Goal: Information Seeking & Learning: Compare options

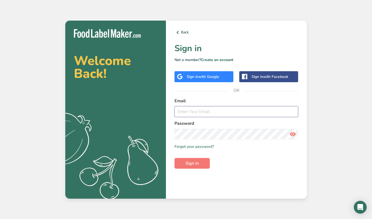
click at [179, 111] on input "email" at bounding box center [237, 111] width 124 height 11
type input "[EMAIL_ADDRESS][DOMAIN_NAME]"
click at [175, 158] on button "Sign in" at bounding box center [192, 163] width 35 height 11
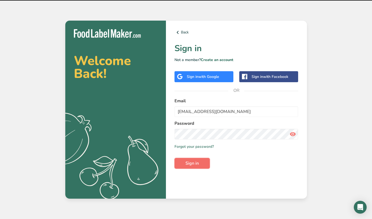
click at [190, 160] on button "Sign in" at bounding box center [192, 163] width 35 height 11
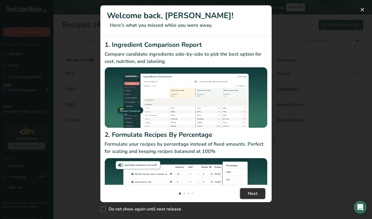
click at [250, 191] on span "Next" at bounding box center [253, 194] width 10 height 6
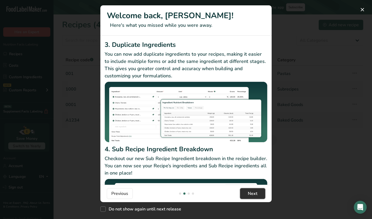
click at [251, 189] on button "Next" at bounding box center [252, 193] width 25 height 11
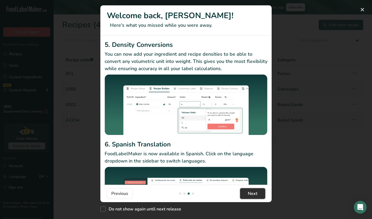
click at [252, 192] on span "Next" at bounding box center [253, 194] width 10 height 6
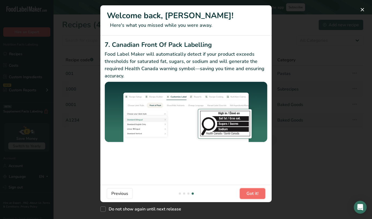
click at [252, 192] on span "Got it!" at bounding box center [253, 194] width 12 height 6
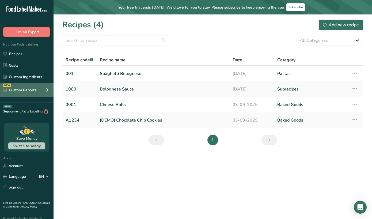
scroll to position [9, 0]
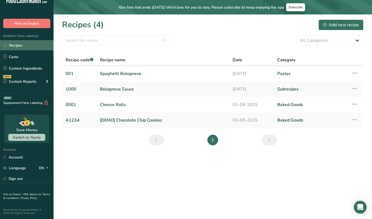
click at [33, 47] on link "Recipes" at bounding box center [27, 45] width 54 height 10
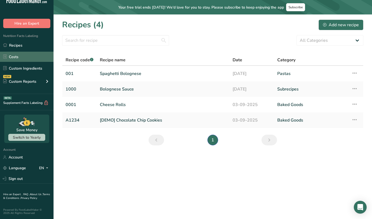
click at [31, 57] on link "Costs" at bounding box center [27, 57] width 54 height 10
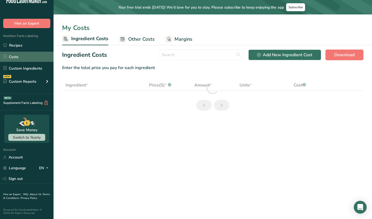
select select "1"
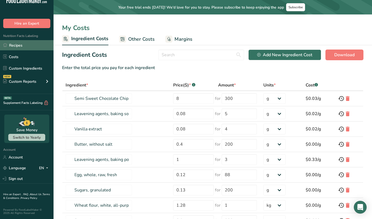
click at [24, 48] on link "Recipes" at bounding box center [27, 45] width 54 height 10
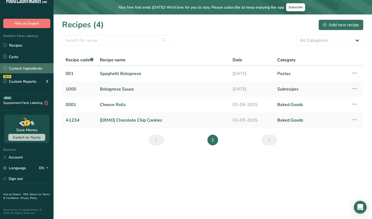
click at [17, 64] on link "Custom Ingredients" at bounding box center [27, 68] width 54 height 10
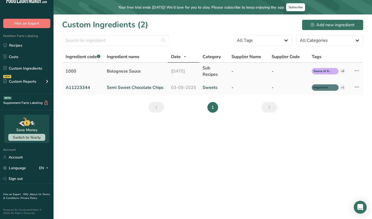
click at [356, 69] on icon at bounding box center [357, 71] width 6 height 10
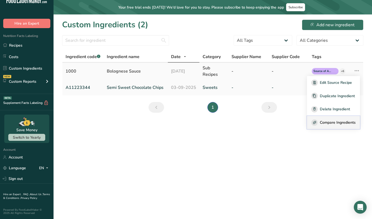
click at [331, 123] on span "Compare Ingredients" at bounding box center [338, 123] width 36 height 6
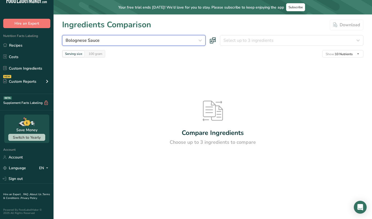
click at [118, 40] on div "Bolognese Sauce" at bounding box center [132, 40] width 133 height 6
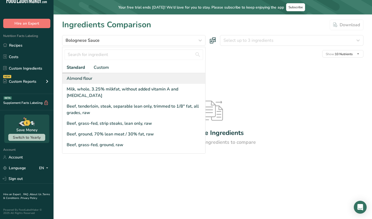
click at [100, 79] on div "Almond flour" at bounding box center [133, 78] width 143 height 11
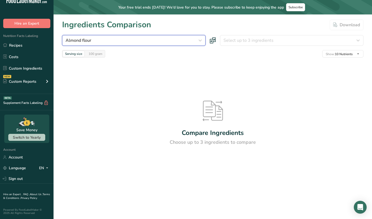
click at [133, 44] on button "Almond flour" at bounding box center [134, 40] width 144 height 11
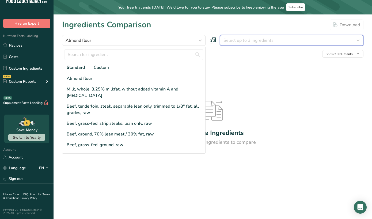
click at [244, 41] on span "Select up to 3 ingredients" at bounding box center [249, 40] width 50 height 6
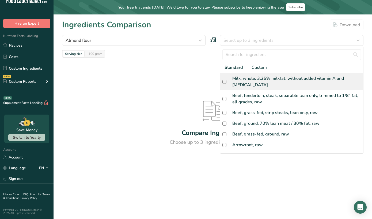
click at [245, 78] on div "Milk, whole, 3.25% milkfat, without added vitamin A and [MEDICAL_DATA]" at bounding box center [297, 81] width 129 height 13
checkbox input "true"
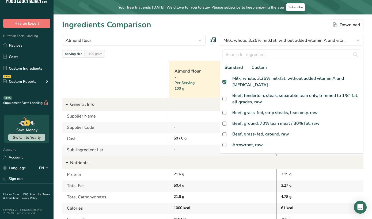
click at [117, 78] on div at bounding box center [115, 79] width 107 height 37
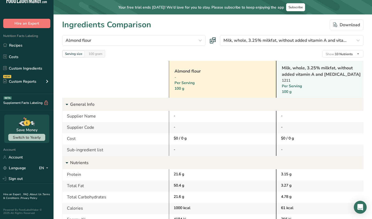
click at [189, 116] on div "-" at bounding box center [223, 116] width 98 height 6
drag, startPoint x: 189, startPoint y: 76, endPoint x: 189, endPoint y: 129, distance: 53.3
click at [189, 129] on div "-" at bounding box center [223, 127] width 98 height 6
click at [31, 61] on link "Costs" at bounding box center [27, 57] width 54 height 10
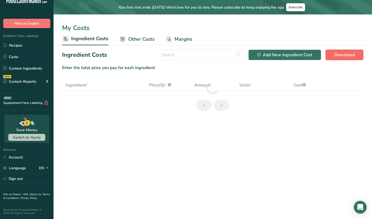
select select "1"
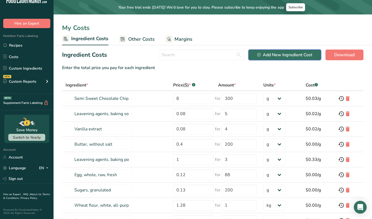
click at [290, 55] on div "Add New Ingredient Cost" at bounding box center [285, 55] width 55 height 6
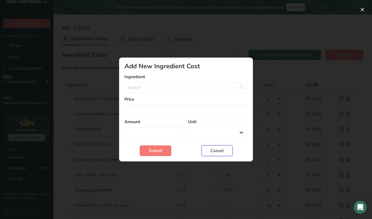
click at [208, 149] on button "Cancel" at bounding box center [217, 151] width 31 height 11
select select "Add New Ingredient Cost Modal"
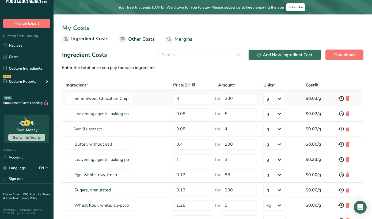
click at [148, 96] on td "Semi Sweet Chocolate Chips" at bounding box center [116, 98] width 108 height 15
click at [341, 99] on icon at bounding box center [341, 99] width 6 height 10
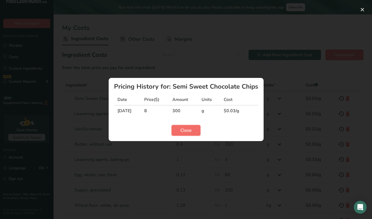
click at [184, 130] on span "Close" at bounding box center [186, 130] width 11 height 6
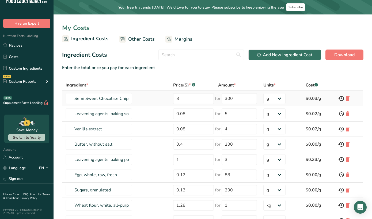
click at [144, 98] on td "Semi Sweet Chocolate Chips" at bounding box center [116, 98] width 108 height 15
click at [185, 101] on input "8" at bounding box center [193, 98] width 41 height 11
click at [276, 54] on div "Add New Ingredient Cost" at bounding box center [285, 55] width 55 height 6
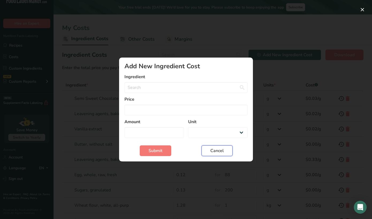
click at [212, 152] on span "Cancel" at bounding box center [217, 151] width 13 height 6
select select "Add New Ingredient Cost Modal"
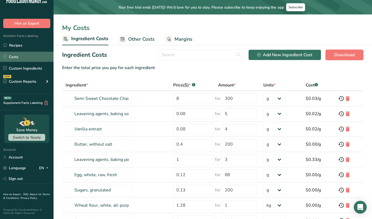
click at [31, 54] on link "Costs" at bounding box center [27, 57] width 54 height 10
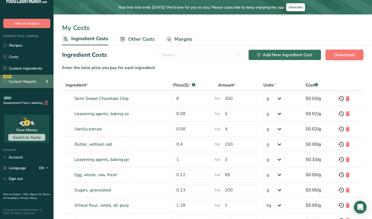
click at [41, 81] on div "NEW Custom Reports" at bounding box center [27, 81] width 54 height 13
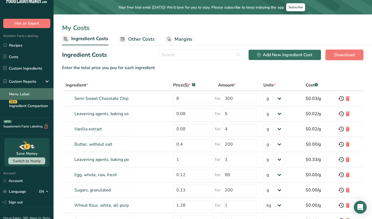
click at [16, 91] on link "Menu Label" at bounding box center [27, 94] width 54 height 12
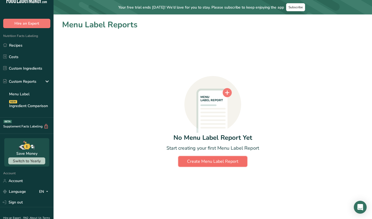
click at [212, 161] on div "Create Menu Label Report" at bounding box center [212, 161] width 51 height 6
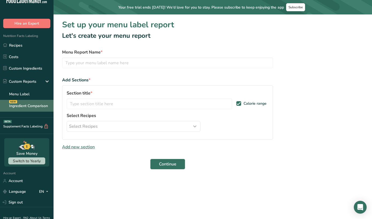
click at [40, 106] on link "Ingredient Comparison NEW" at bounding box center [27, 106] width 54 height 12
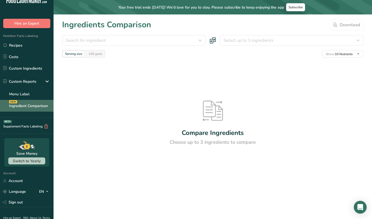
scroll to position [32, 0]
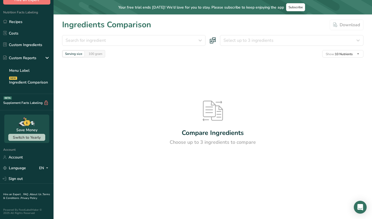
click at [183, 46] on div "Search for ingredient Standard Custom [GEOGRAPHIC_DATA] flour Milk, whole, 3.25…" at bounding box center [213, 46] width 302 height 23
click at [185, 39] on div "Search for ingredient" at bounding box center [132, 40] width 133 height 6
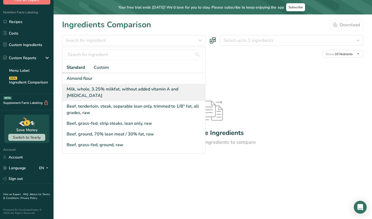
click at [92, 93] on div "Milk, whole, 3.25% milkfat, without added vitamin A and [MEDICAL_DATA]" at bounding box center [133, 92] width 143 height 17
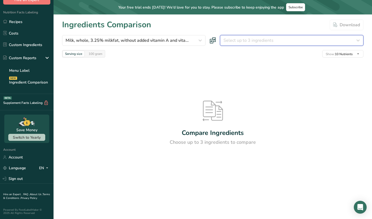
click at [241, 43] on span "Select up to 3 ingredients" at bounding box center [249, 40] width 50 height 6
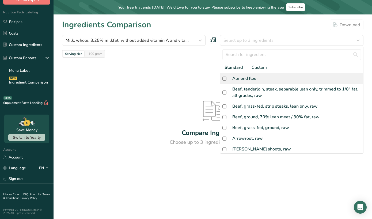
click at [241, 75] on div "Almond flour" at bounding box center [246, 78] width 26 height 6
checkbox input "true"
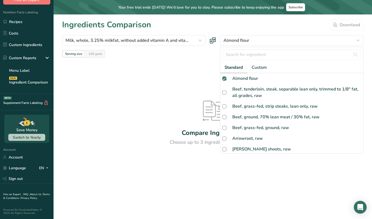
click at [181, 122] on div "Compare Ingredients Choose up to 3 ingredients to compare" at bounding box center [213, 124] width 302 height 132
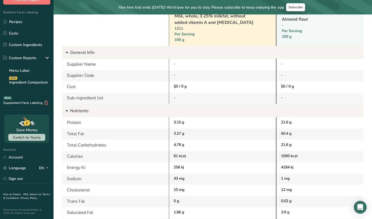
scroll to position [53, 0]
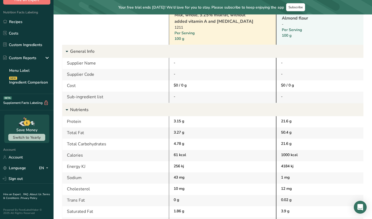
drag, startPoint x: 67, startPoint y: 58, endPoint x: 204, endPoint y: 115, distance: 148.1
click at [109, 77] on div "Supplier Code" at bounding box center [115, 74] width 107 height 11
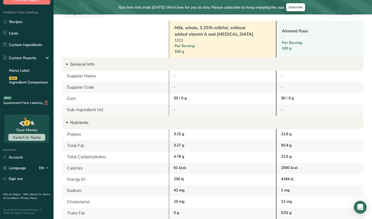
scroll to position [43, 0]
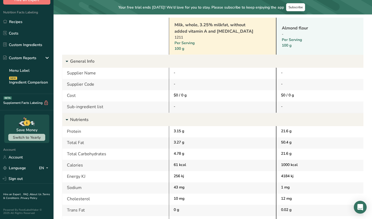
drag, startPoint x: 172, startPoint y: 87, endPoint x: 283, endPoint y: 90, distance: 111.3
click at [283, 90] on div "Supplier Name - - Supplier Code - - Cost $0 / 0 g $0 / 0 g Sub-ingredient list …" at bounding box center [222, 90] width 321 height 45
click at [291, 84] on div "-" at bounding box center [330, 84] width 98 height 6
drag, startPoint x: 175, startPoint y: 82, endPoint x: 197, endPoint y: 87, distance: 22.8
click at [197, 87] on div "-" at bounding box center [222, 84] width 107 height 11
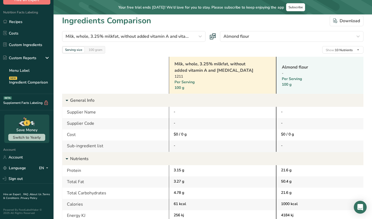
scroll to position [0, 0]
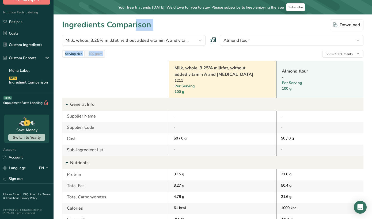
drag, startPoint x: 105, startPoint y: 28, endPoint x: 147, endPoint y: 91, distance: 75.6
click at [151, 118] on div "Supplier Name" at bounding box center [115, 116] width 107 height 11
drag, startPoint x: 62, startPoint y: 110, endPoint x: 116, endPoint y: 151, distance: 67.6
click at [116, 151] on div "General Info Supplier Name - - Supplier Code - - Cost $0 / 0 g $0 / 0 g Sub-ing…" at bounding box center [223, 127] width 322 height 58
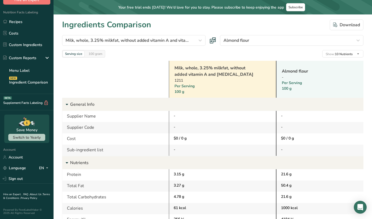
click at [94, 124] on div "Supplier Code" at bounding box center [115, 127] width 107 height 11
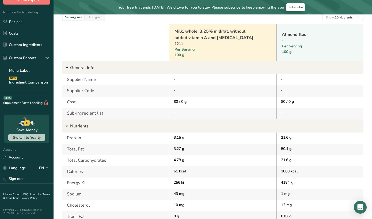
scroll to position [40, 0]
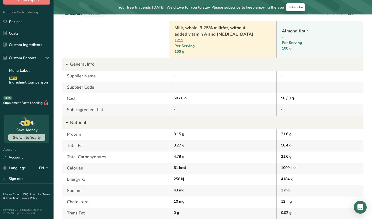
drag, startPoint x: 84, startPoint y: 100, endPoint x: 99, endPoint y: 161, distance: 63.2
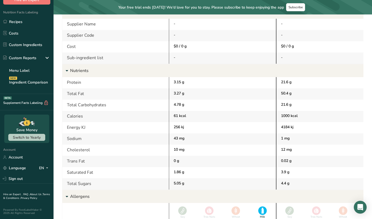
scroll to position [0, 0]
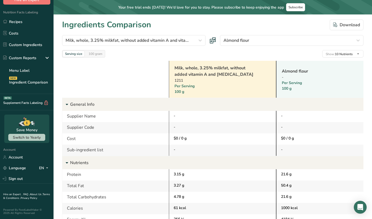
drag, startPoint x: 71, startPoint y: 113, endPoint x: 115, endPoint y: 130, distance: 47.5
click at [115, 130] on div "Supplier Name - - Supplier Code - - Cost $0 / 0 g $0 / 0 g Sub-ingredient list …" at bounding box center [222, 133] width 321 height 45
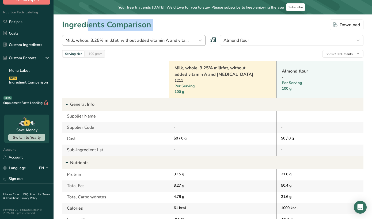
drag, startPoint x: 63, startPoint y: 23, endPoint x: 140, endPoint y: 37, distance: 78.4
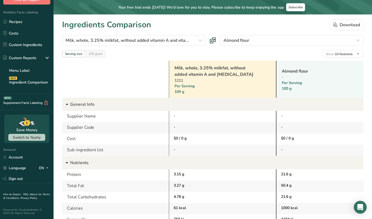
click at [101, 77] on div at bounding box center [115, 79] width 107 height 37
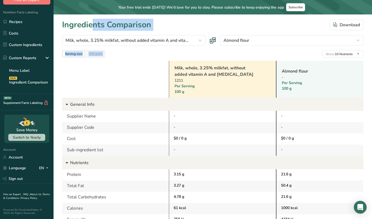
drag, startPoint x: 64, startPoint y: 25, endPoint x: 156, endPoint y: 65, distance: 99.7
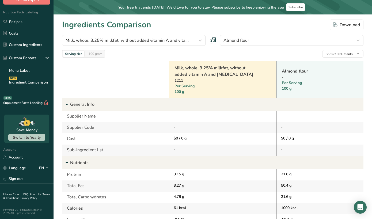
click at [114, 91] on div at bounding box center [115, 79] width 107 height 37
click at [11, 17] on link "Recipes" at bounding box center [27, 22] width 54 height 10
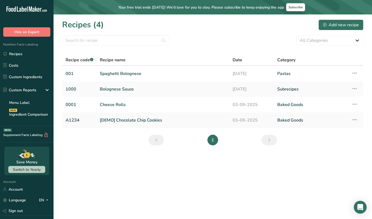
click at [114, 156] on main "Your free trial ends [DATE]! We'd love for you to stay. Please subscribe to kee…" at bounding box center [186, 109] width 372 height 219
click at [318, 43] on select "All Categories Baked Goods [GEOGRAPHIC_DATA] Confectionery Cooked Meals, Salads…" at bounding box center [330, 40] width 67 height 11
drag, startPoint x: 102, startPoint y: 59, endPoint x: 128, endPoint y: 107, distance: 54.7
click at [128, 107] on table "Recipe code .a-a{fill:#347362;}.b-a{fill:#fff;} Recipe name Date Category 001 S…" at bounding box center [213, 91] width 302 height 74
click at [119, 129] on section "Recipes (4) Add new recipe All Categories Baked Goods [GEOGRAPHIC_DATA] Confect…" at bounding box center [213, 84] width 319 height 140
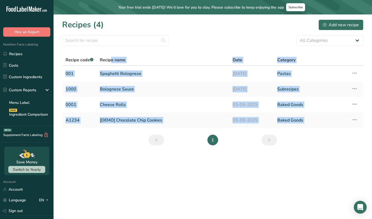
drag, startPoint x: 109, startPoint y: 58, endPoint x: 116, endPoint y: 145, distance: 87.1
click at [117, 144] on section "Recipes (4) Add new recipe All Categories Baked Goods [GEOGRAPHIC_DATA] Confect…" at bounding box center [213, 84] width 319 height 140
click at [111, 108] on link "Cheese Rolls" at bounding box center [163, 104] width 126 height 11
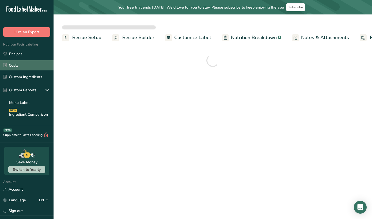
click at [25, 60] on link "Costs" at bounding box center [27, 65] width 54 height 10
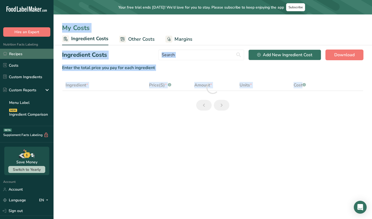
click at [24, 54] on link "Recipes" at bounding box center [27, 54] width 54 height 10
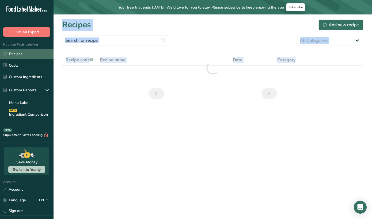
click at [24, 54] on link "Recipes" at bounding box center [27, 54] width 54 height 10
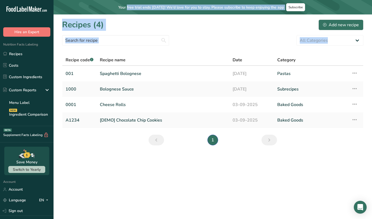
drag, startPoint x: 117, startPoint y: 3, endPoint x: 134, endPoint y: 57, distance: 56.5
click at [134, 56] on main "Your free trial ends [DATE]! We'd love for you to stay. Please subscribe to kee…" at bounding box center [186, 109] width 372 height 219
click at [28, 52] on link "Recipes" at bounding box center [27, 54] width 54 height 10
click at [194, 29] on div "Recipes (4) Add new recipe" at bounding box center [213, 25] width 302 height 12
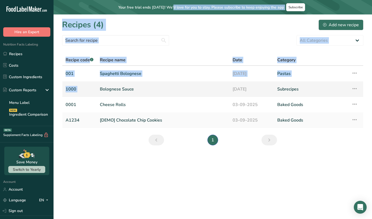
drag, startPoint x: 167, startPoint y: 10, endPoint x: 177, endPoint y: 84, distance: 75.1
click at [177, 84] on main "Your free trial ends [DATE]! We'd love for you to stay. Please subscribe to kee…" at bounding box center [186, 109] width 372 height 219
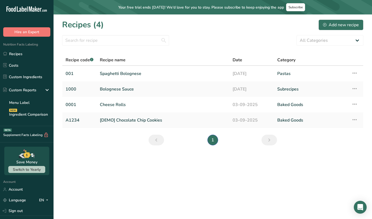
click at [107, 177] on main "Your free trial ends [DATE]! We'd love for you to stay. Please subscribe to kee…" at bounding box center [186, 109] width 372 height 219
click at [26, 109] on link "Ingredient Comparison NEW" at bounding box center [27, 115] width 54 height 12
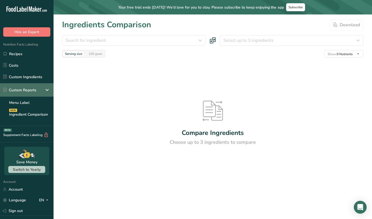
click at [33, 94] on div "Custom Reports" at bounding box center [27, 89] width 54 height 13
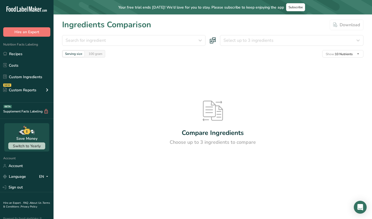
click at [27, 43] on span "Nutrition Facts Labeling" at bounding box center [19, 44] width 38 height 4
drag, startPoint x: 27, startPoint y: 43, endPoint x: 29, endPoint y: 108, distance: 65.2
click at [29, 108] on div ".a-20{fill:#fff;} Hire an Expert Nutrition Facts Labeling Recipes Costs Custom …" at bounding box center [27, 61] width 54 height 115
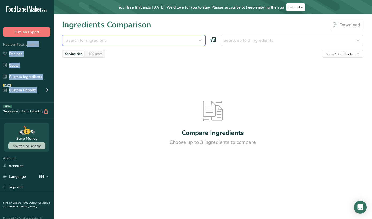
click at [67, 45] on button "Search for ingredient" at bounding box center [134, 40] width 144 height 11
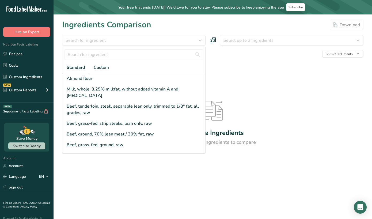
click at [81, 25] on h1 "Ingredients Comparison" at bounding box center [106, 25] width 89 height 12
